Goal: Task Accomplishment & Management: Manage account settings

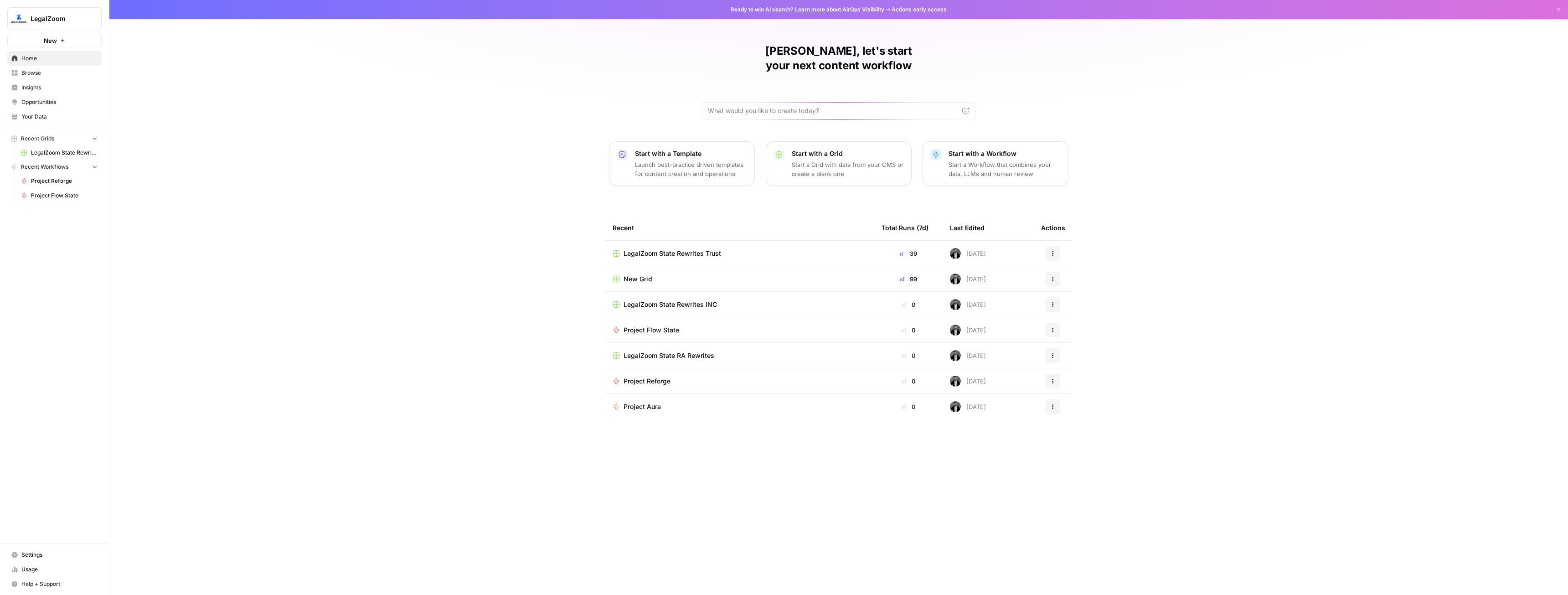
click at [46, 60] on span "Home" at bounding box center [59, 58] width 76 height 8
click at [41, 549] on link "Settings" at bounding box center [54, 555] width 94 height 15
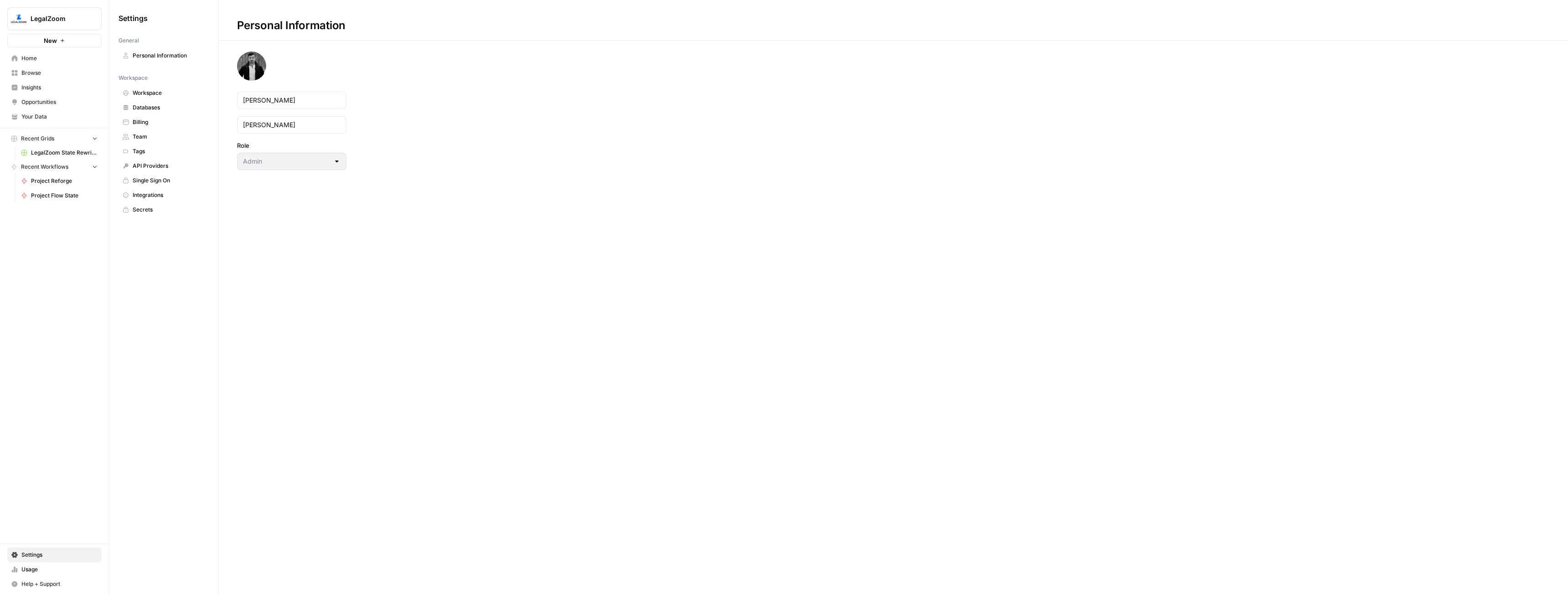
click at [155, 134] on span "Team" at bounding box center [169, 136] width 72 height 8
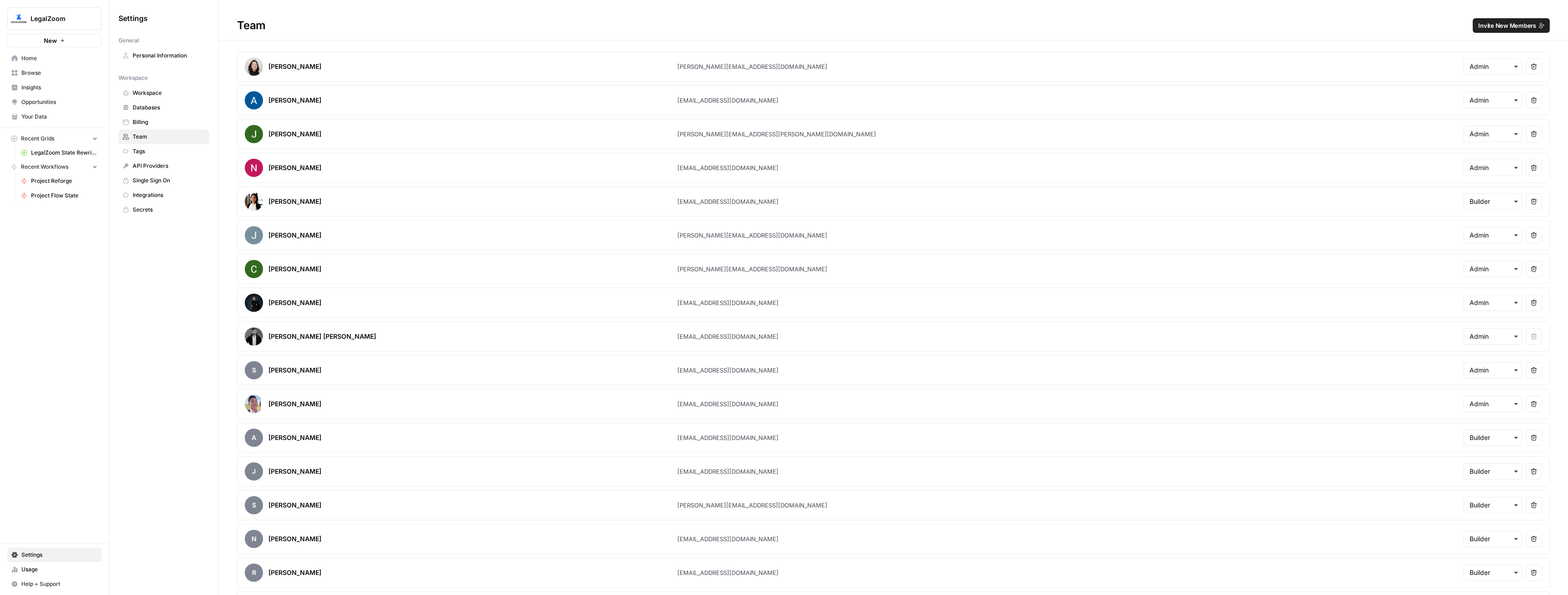
click at [1510, 25] on span "Invite New Members" at bounding box center [1507, 25] width 58 height 9
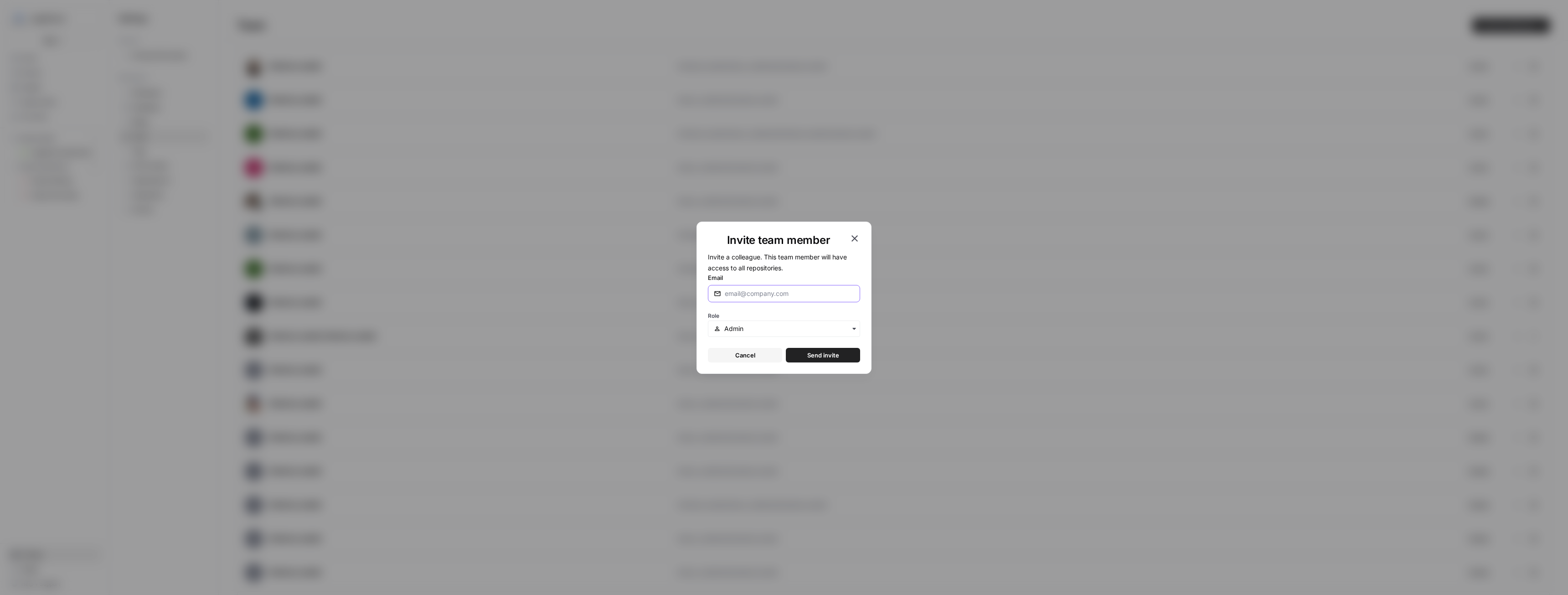
click at [773, 297] on input "Email" at bounding box center [789, 294] width 130 height 9
type input "aconda@legalzoom.com"
click at [823, 352] on span "Send invite" at bounding box center [823, 355] width 32 height 9
